Goal: Transaction & Acquisition: Purchase product/service

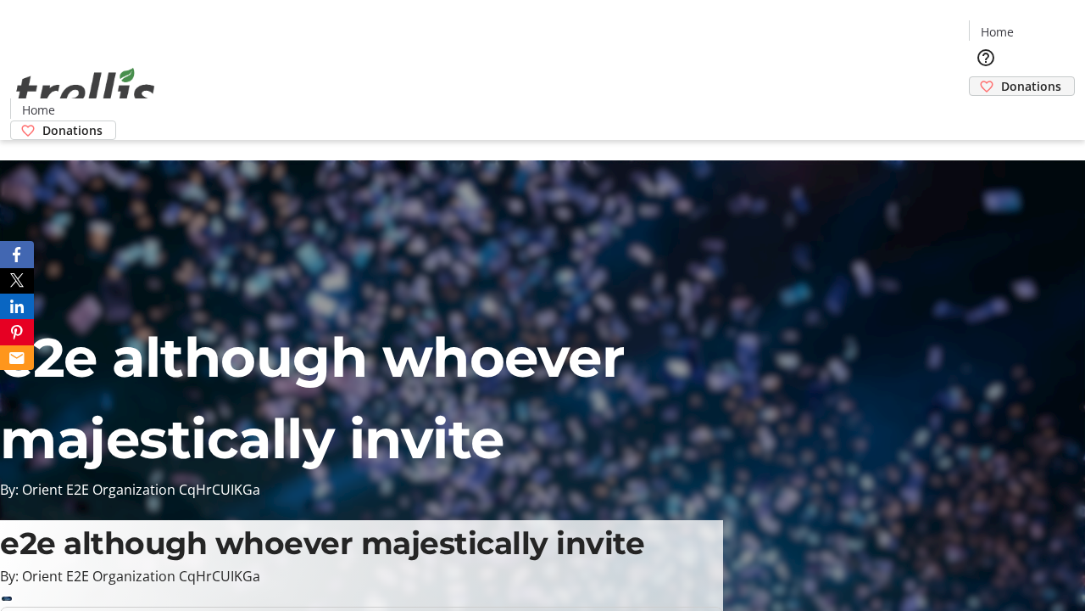
click at [1001, 77] on span "Donations" at bounding box center [1031, 86] width 60 height 18
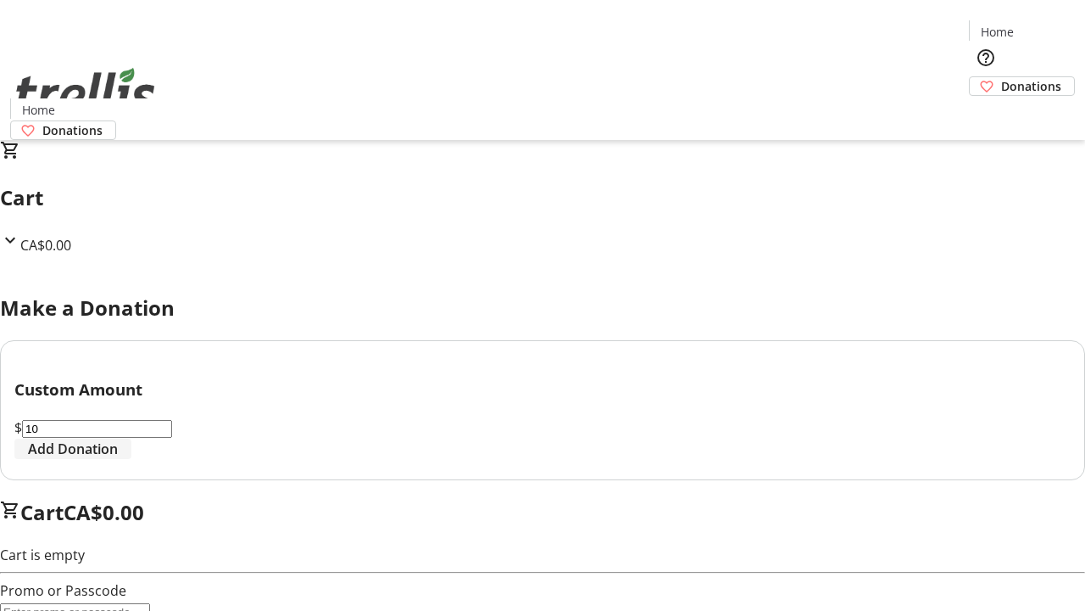
click at [118, 459] on span "Add Donation" at bounding box center [73, 448] width 90 height 20
select select "CA"
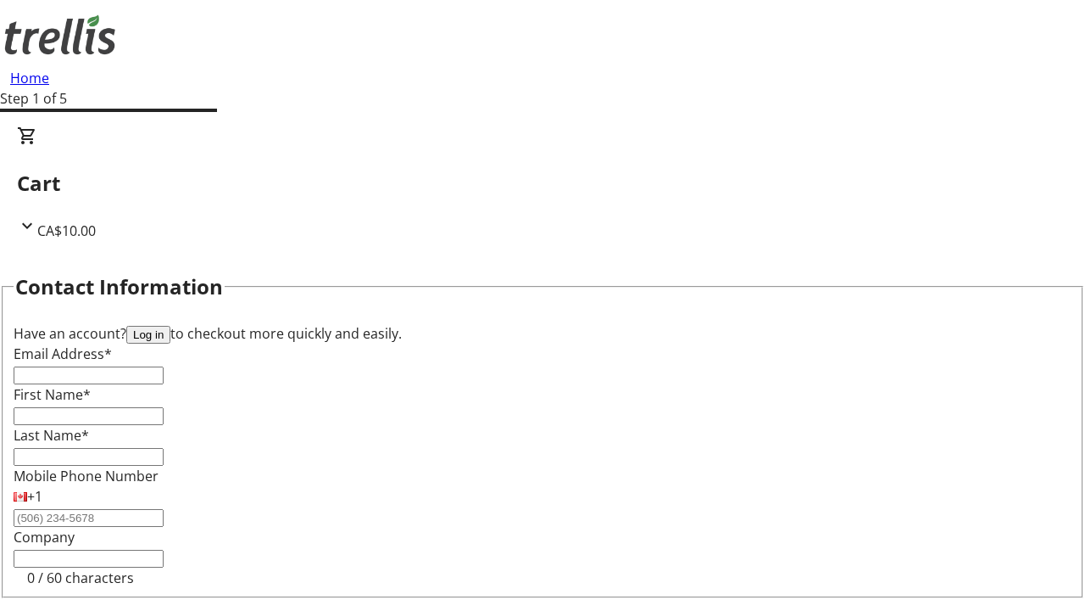
click at [170, 326] on button "Log in" at bounding box center [148, 335] width 44 height 18
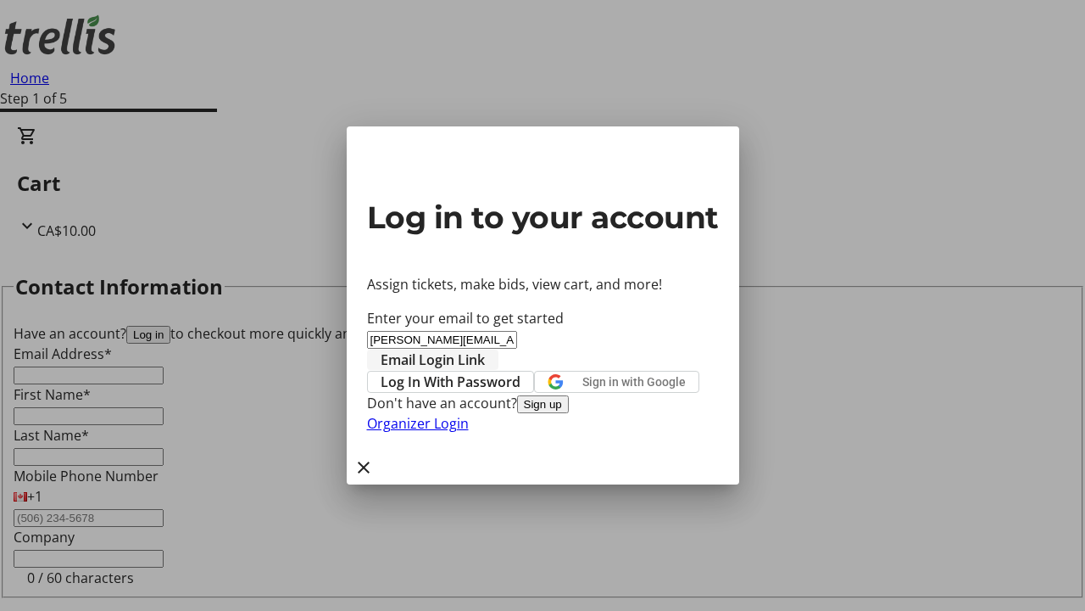
type input "[PERSON_NAME][EMAIL_ADDRESS][DOMAIN_NAME]"
click at [485, 349] on span "Email Login Link" at bounding box center [433, 359] width 104 height 20
